Goal: Task Accomplishment & Management: Use online tool/utility

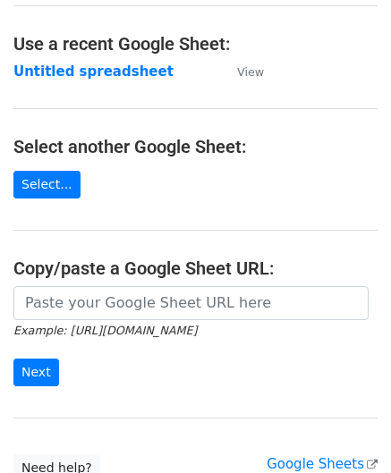
scroll to position [234, 0]
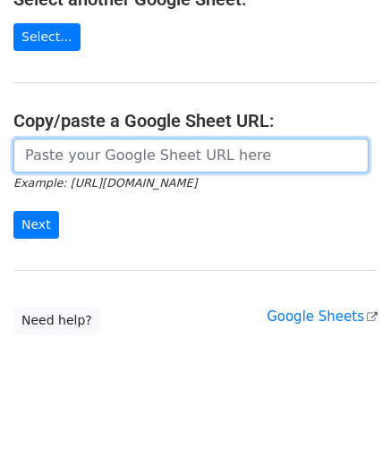
click at [76, 148] on input "url" at bounding box center [190, 156] width 355 height 34
paste input "[URL][DOMAIN_NAME]"
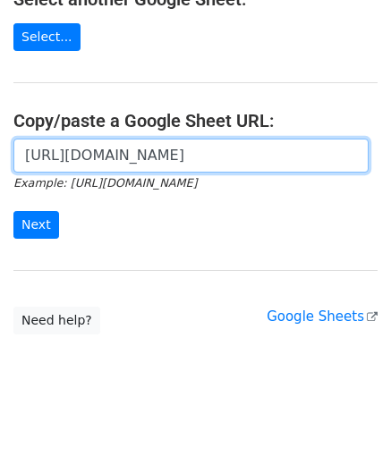
scroll to position [0, 364]
type input "[URL][DOMAIN_NAME]"
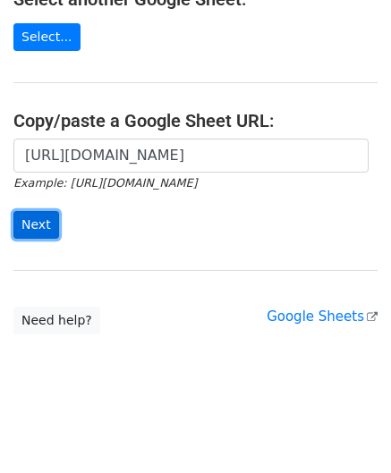
click at [38, 217] on input "Next" at bounding box center [36, 225] width 46 height 28
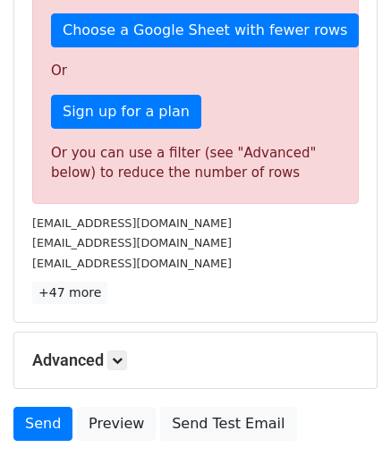
scroll to position [604, 0]
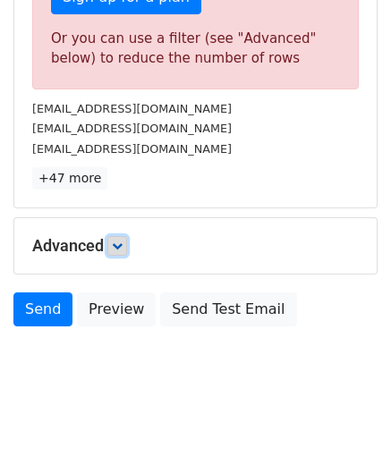
click at [123, 246] on icon at bounding box center [117, 246] width 11 height 11
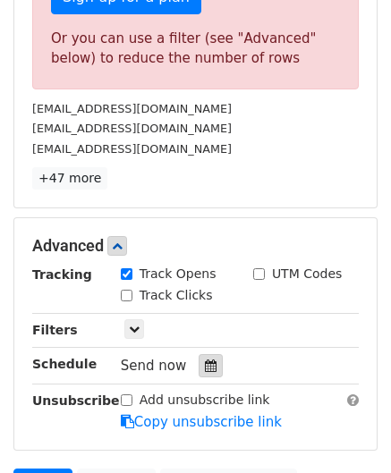
click at [208, 359] on div at bounding box center [211, 365] width 24 height 23
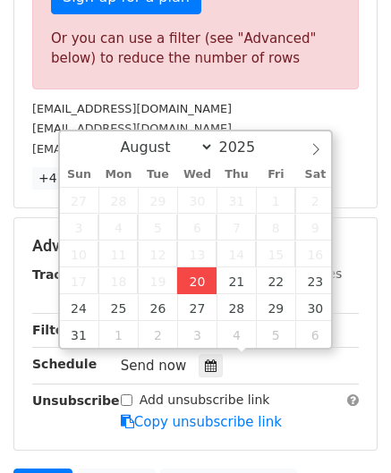
type input "2025-08-20 12:00"
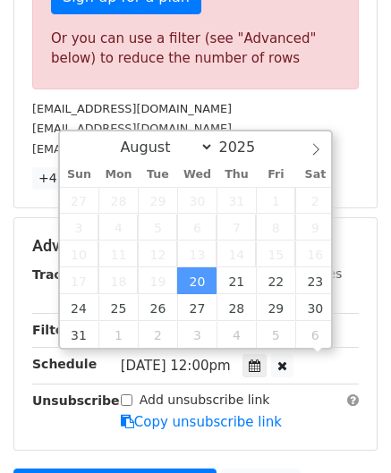
scroll to position [0, 0]
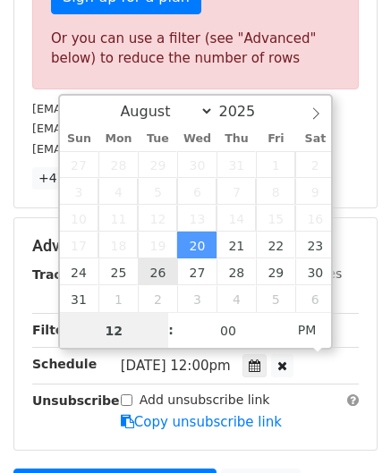
paste input "5"
type input "5"
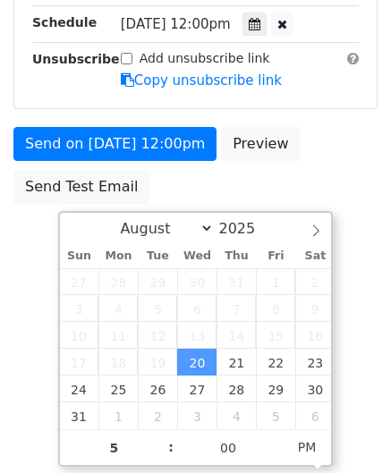
type input "2025-08-20 17:00"
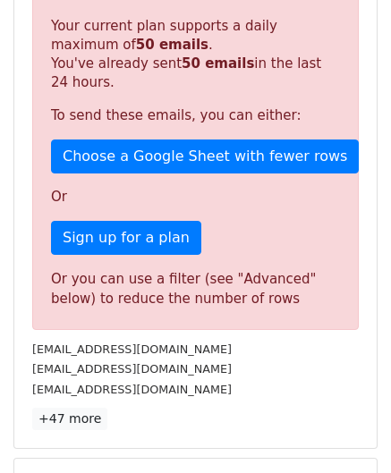
scroll to position [820, 0]
